Goal: Task Accomplishment & Management: Use online tool/utility

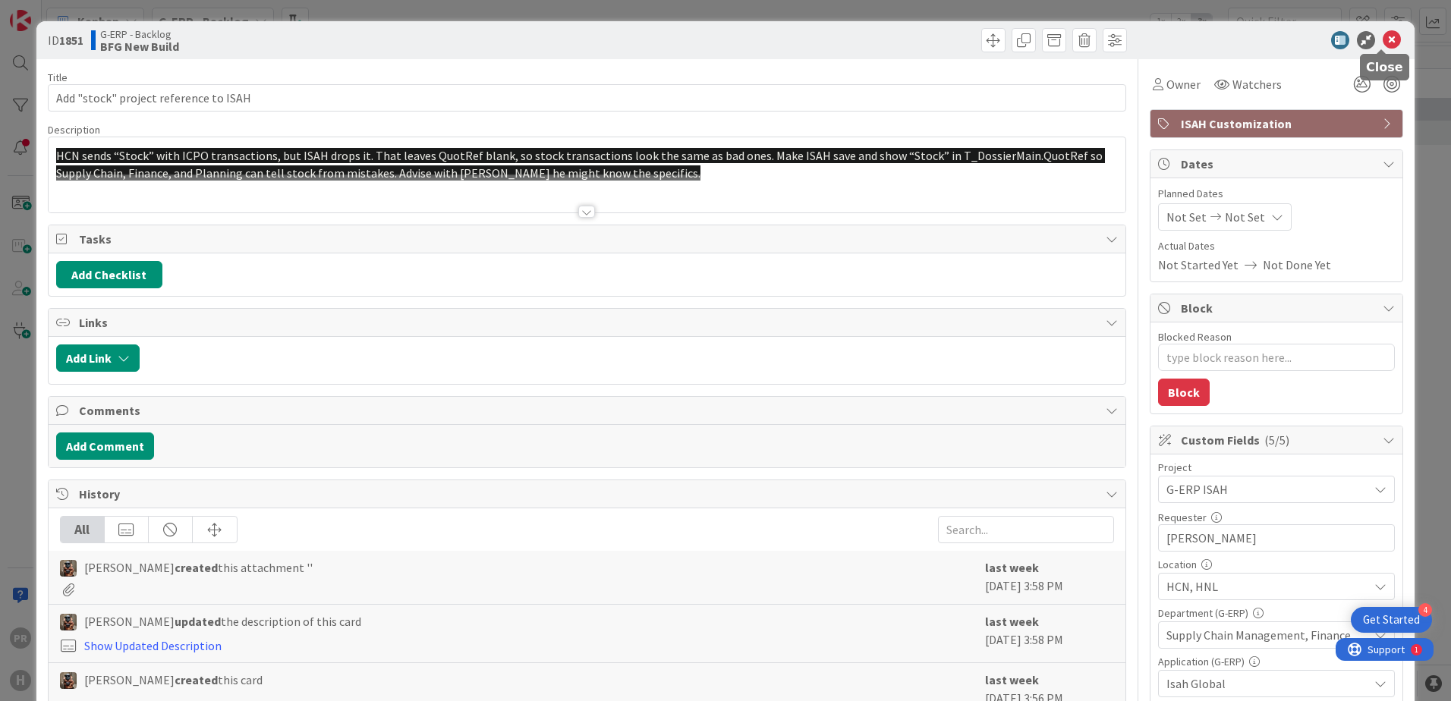
click at [1383, 37] on icon at bounding box center [1392, 40] width 18 height 18
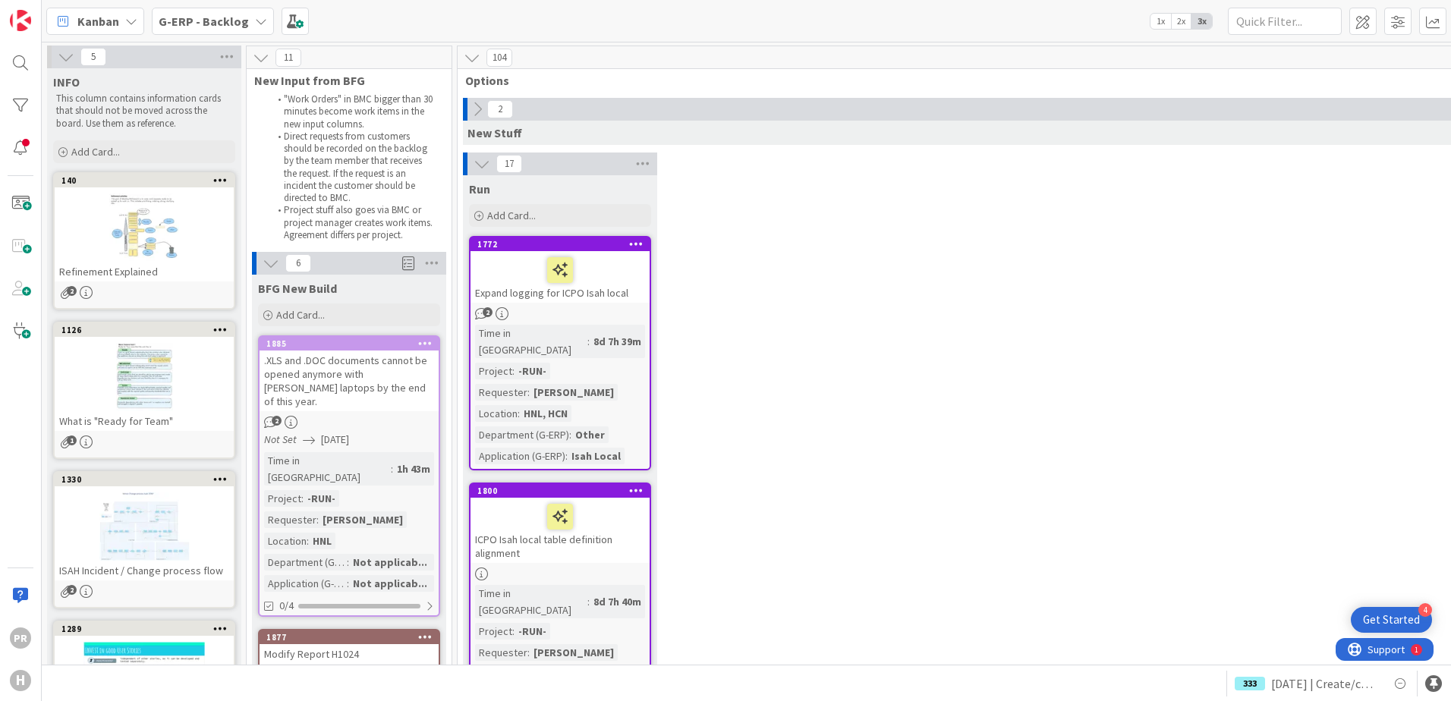
click at [215, 27] on b "G-ERP - Backlog" at bounding box center [204, 21] width 90 height 15
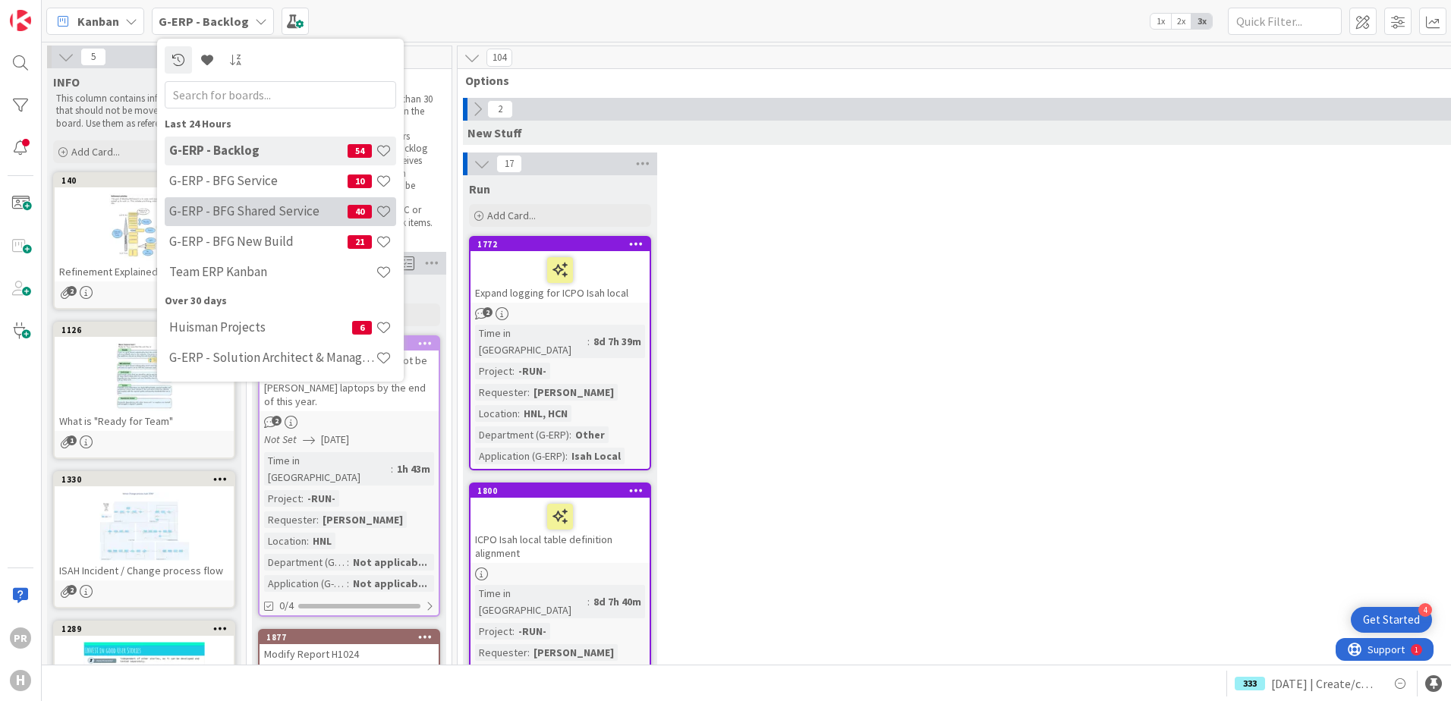
click at [252, 218] on h4 "G-ERP - BFG Shared Service" at bounding box center [258, 210] width 178 height 15
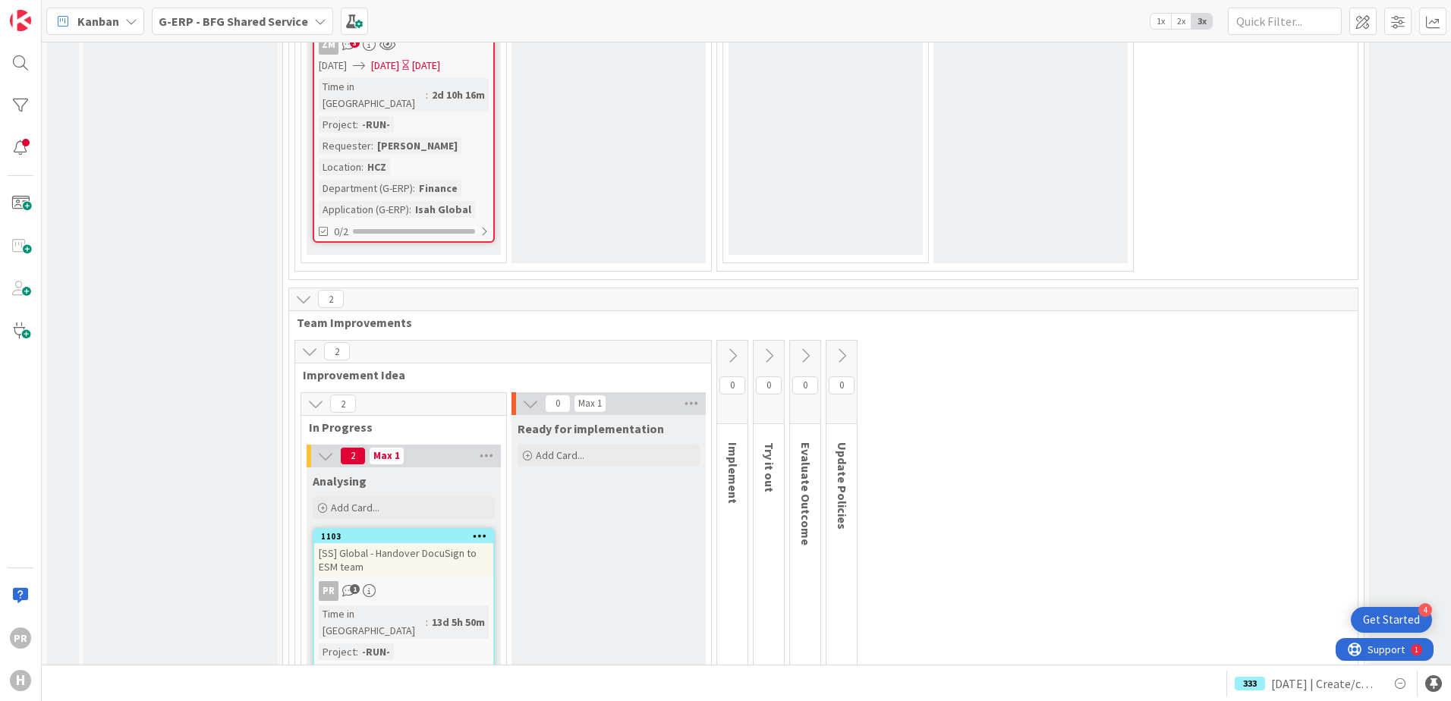
scroll to position [6787, 0]
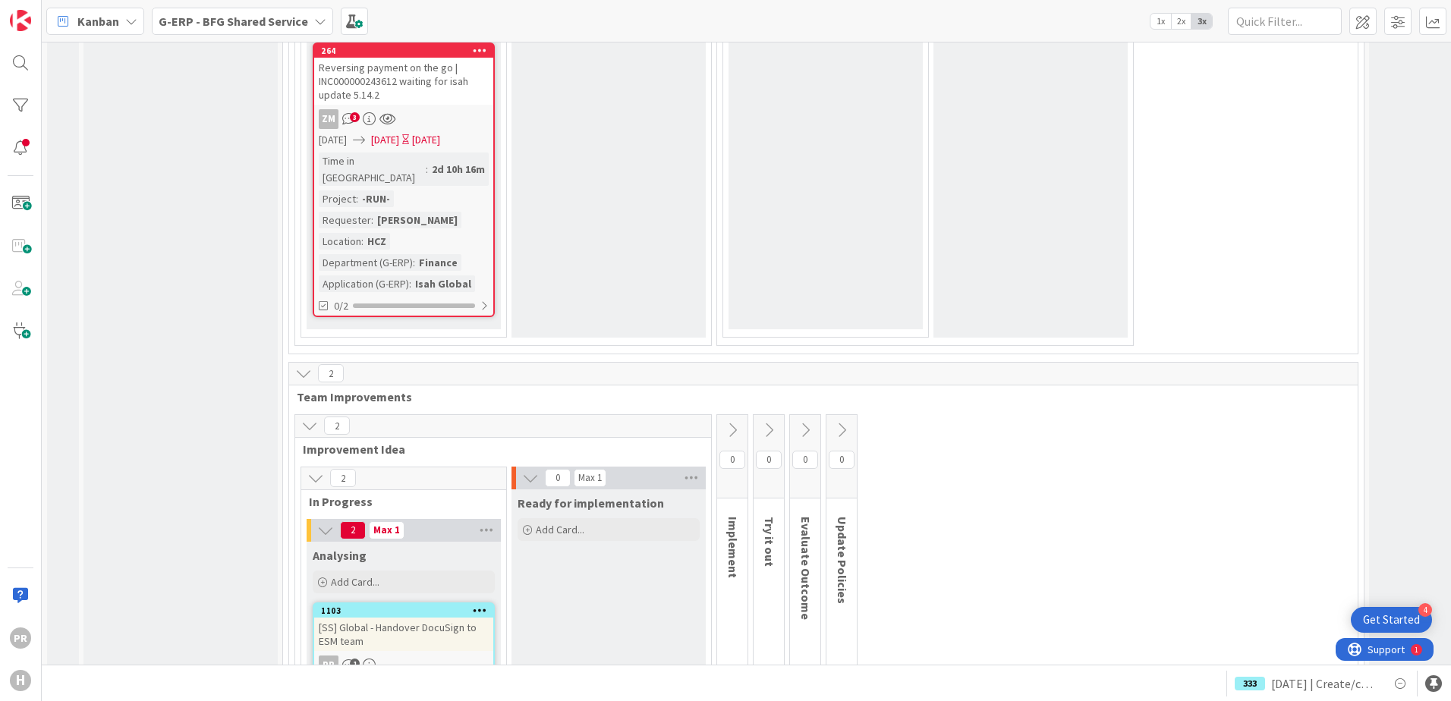
click at [434, 618] on div "[SS] Global - Handover DocuSign to ESM team" at bounding box center [403, 634] width 179 height 33
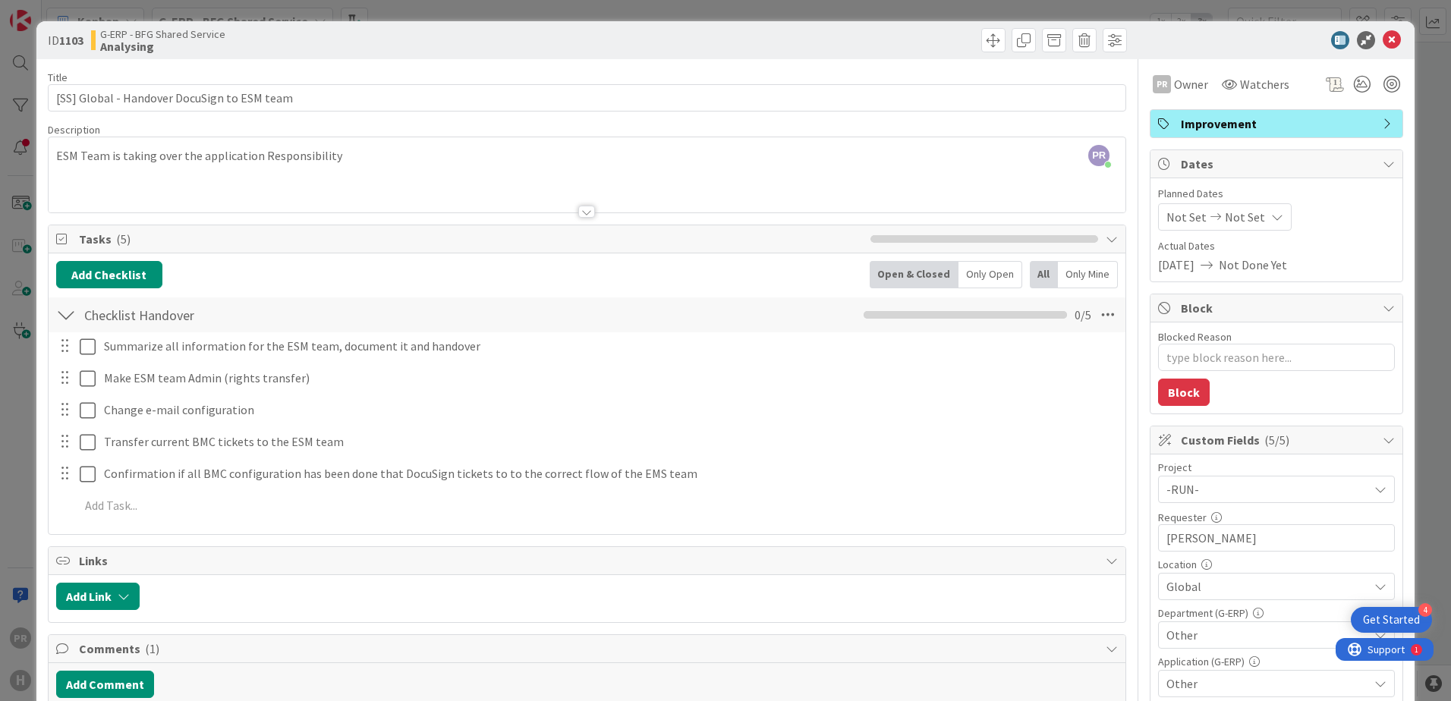
type textarea "x"
